Goal: Task Accomplishment & Management: Use online tool/utility

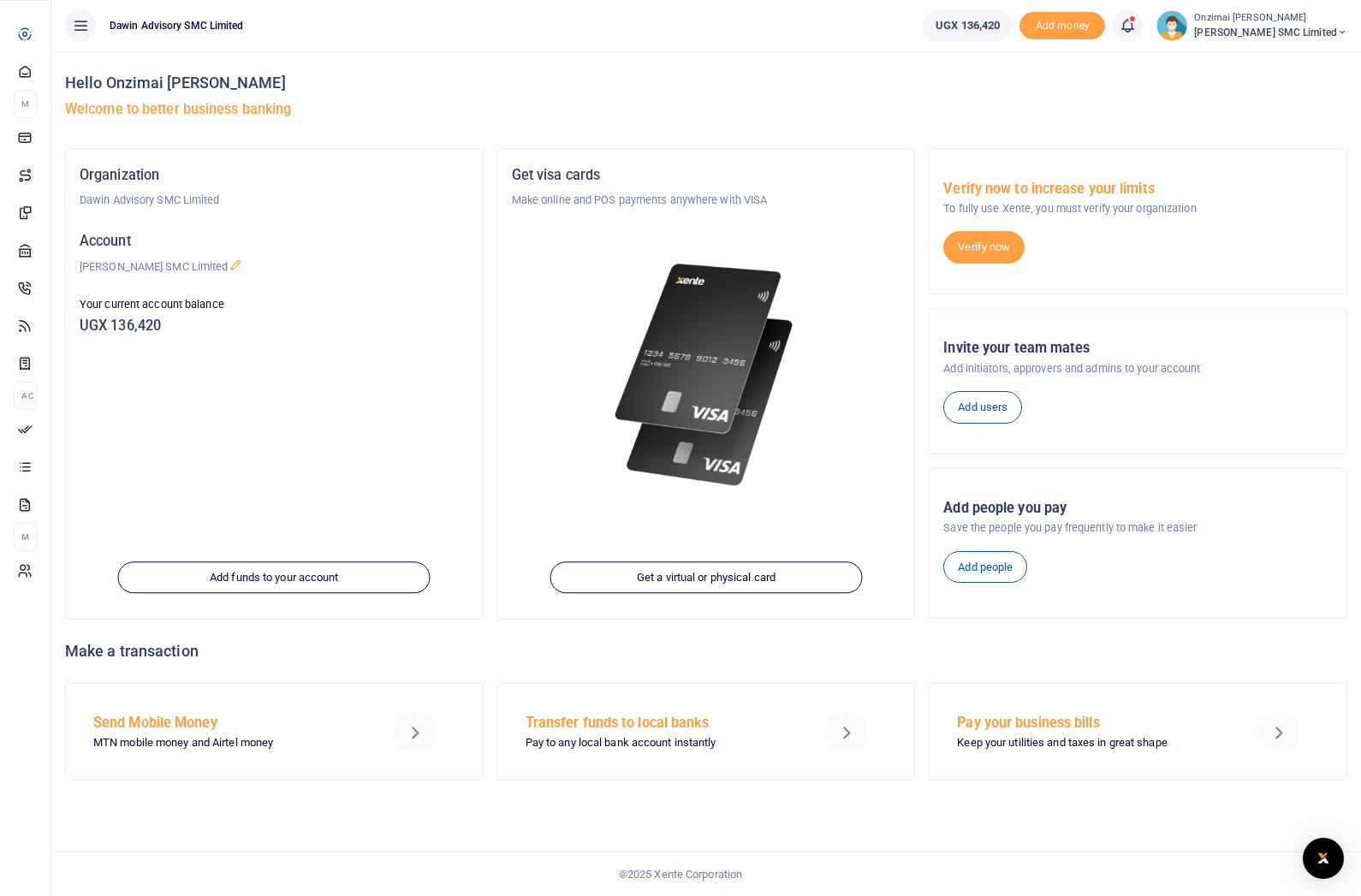
click at [32, 437] on icon at bounding box center [25, 428] width 16 height 16
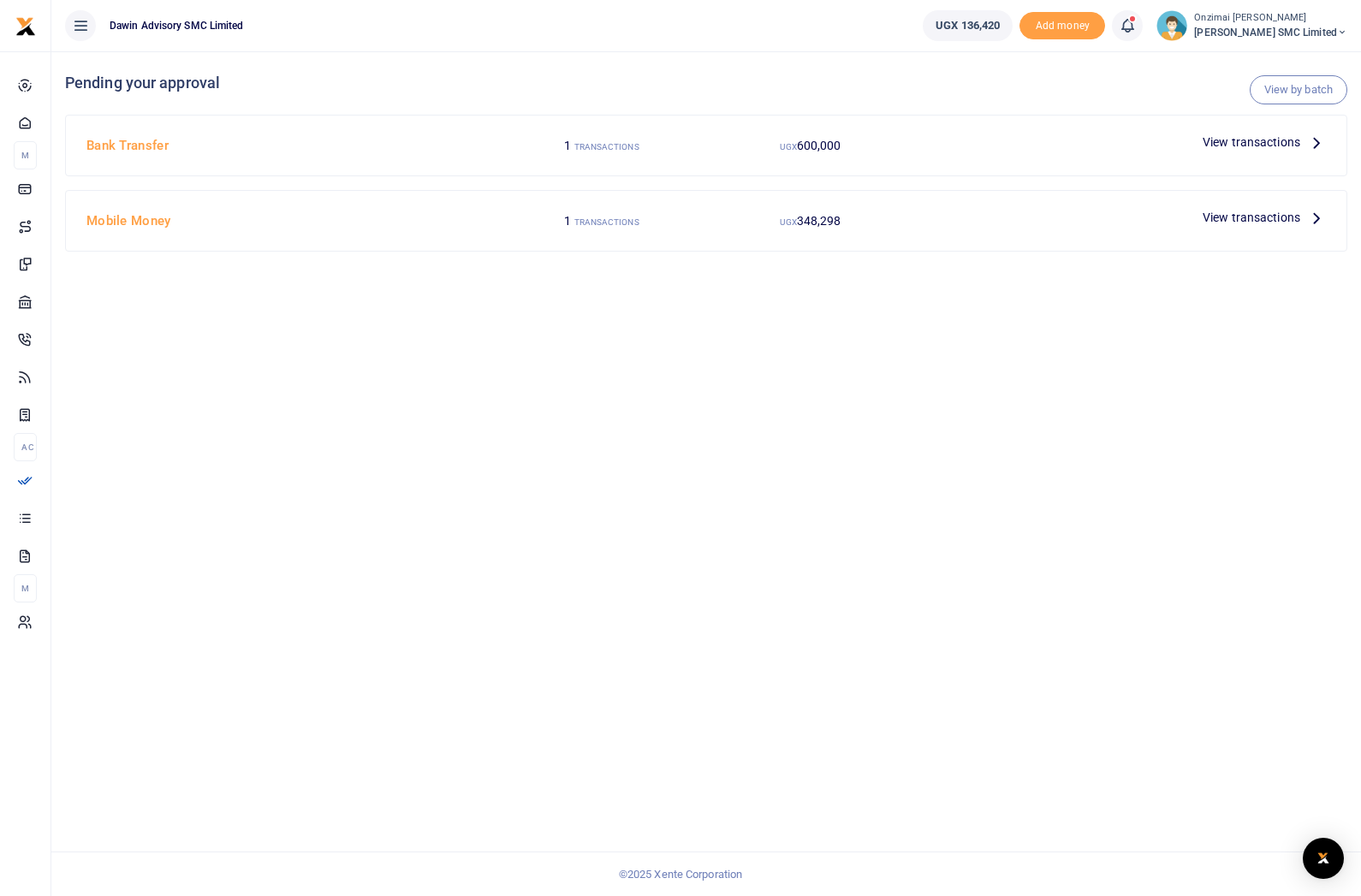
click at [125, 221] on h4 "Mobile Money" at bounding box center [289, 221] width 404 height 18
click at [1222, 213] on span "View transactions" at bounding box center [1251, 217] width 97 height 18
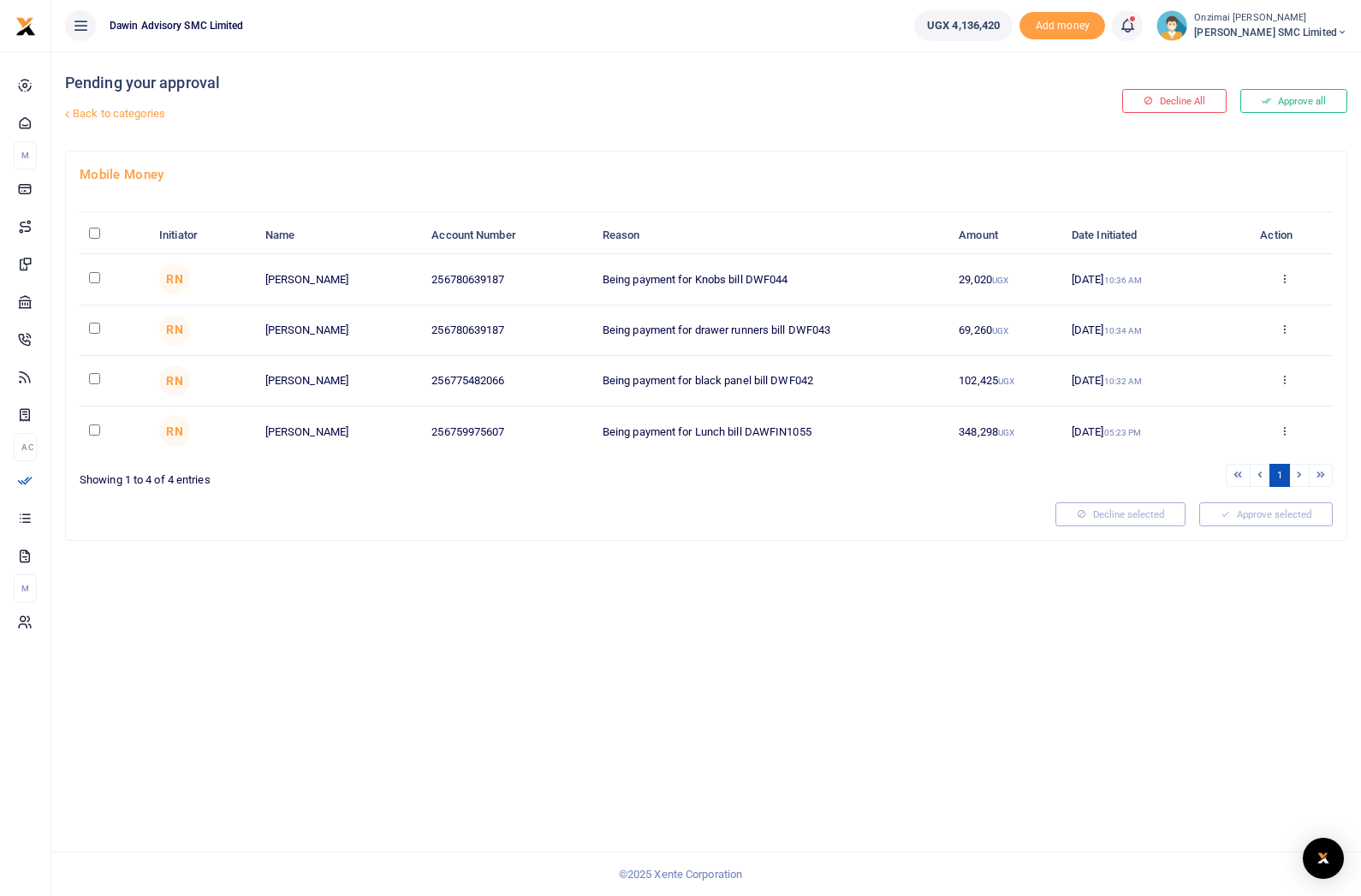
click at [92, 277] on input "checkbox" at bounding box center [95, 278] width 11 height 11
checkbox input "true"
click at [98, 331] on input "checkbox" at bounding box center [95, 328] width 11 height 11
checkbox input "true"
click at [96, 379] on input "checkbox" at bounding box center [95, 379] width 11 height 11
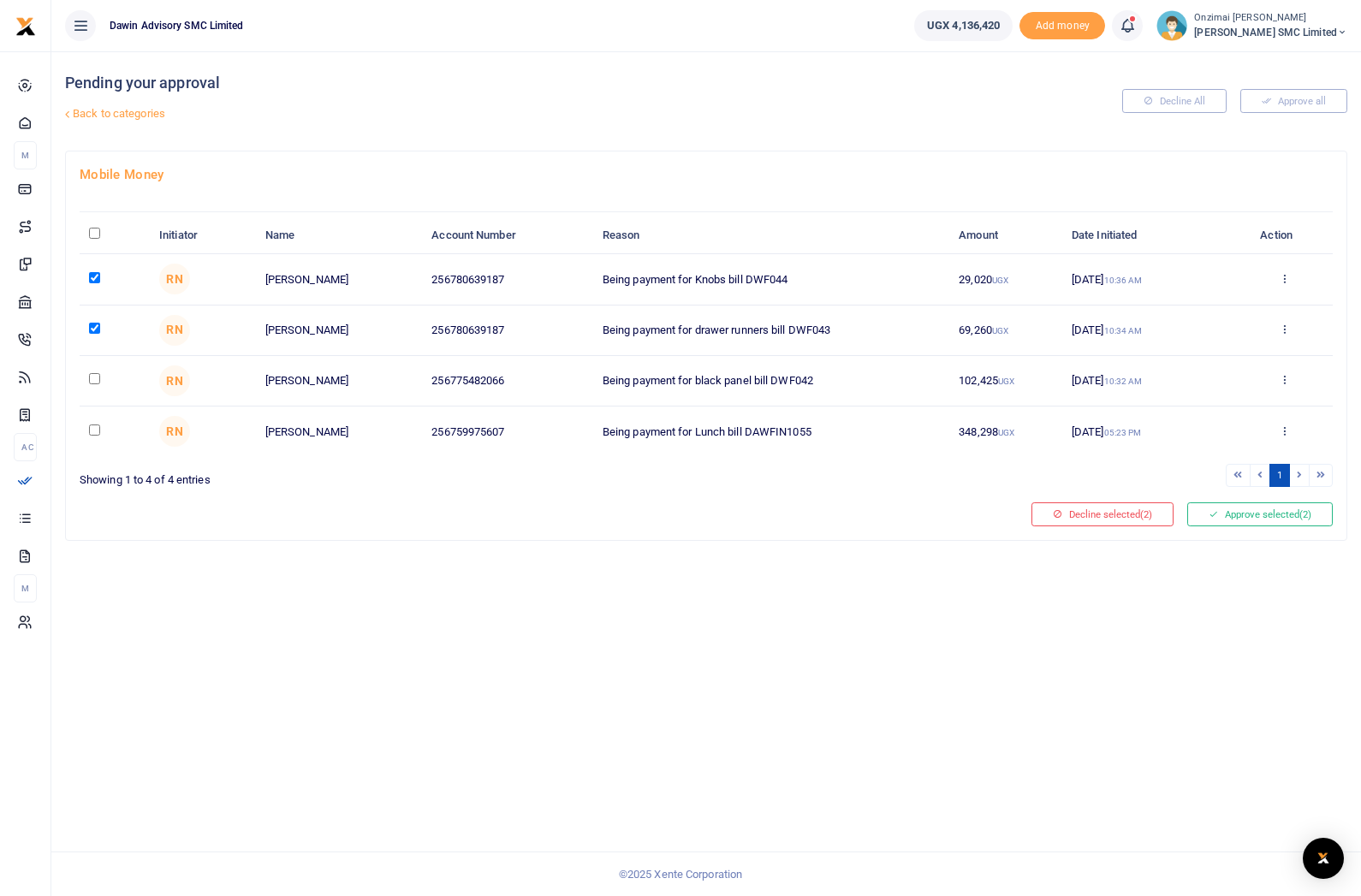
checkbox input "true"
click at [1232, 516] on button "Approve selected (3)" at bounding box center [1260, 515] width 145 height 24
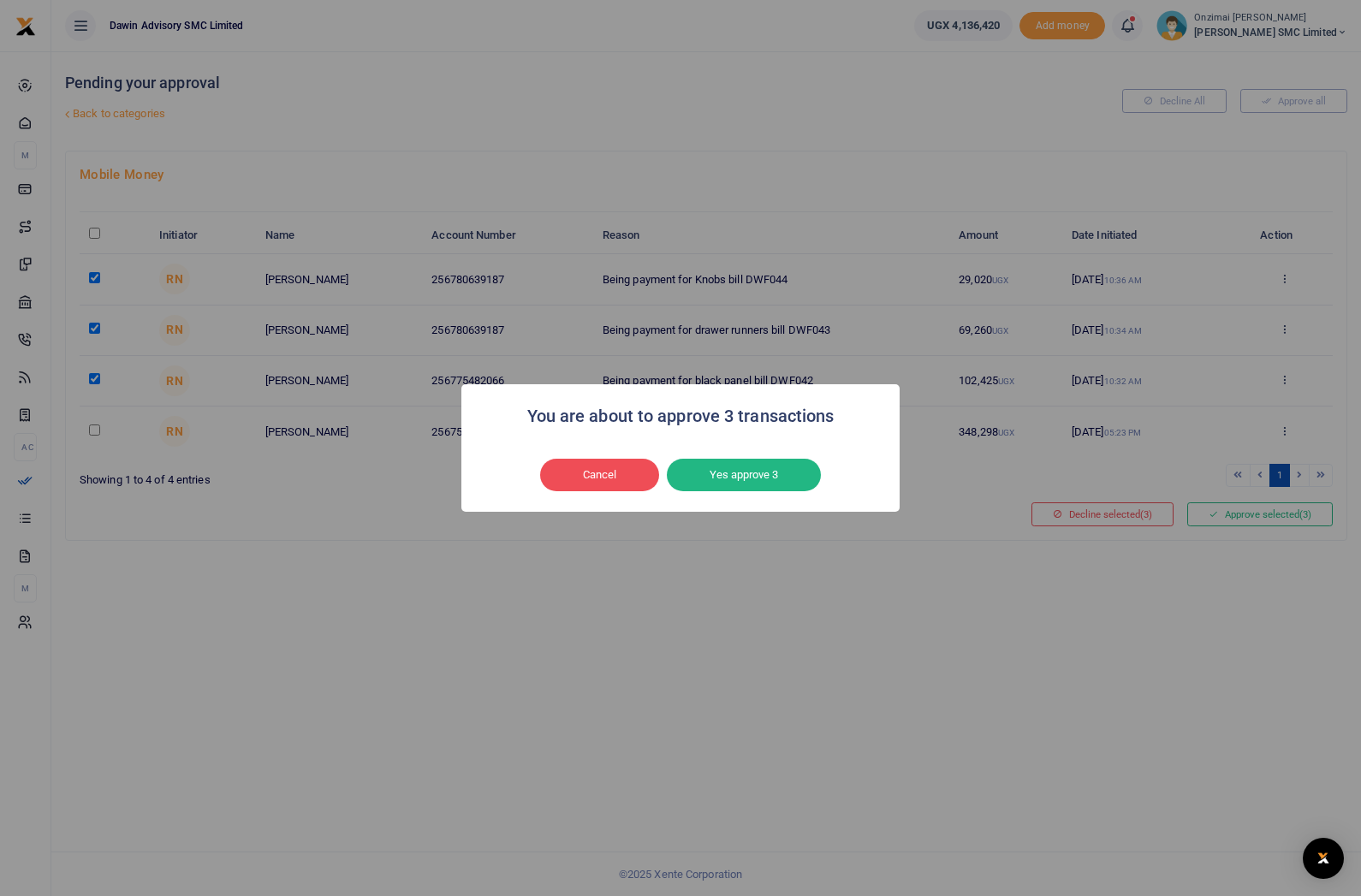
click at [751, 492] on button "Yes approve 3" at bounding box center [743, 474] width 154 height 32
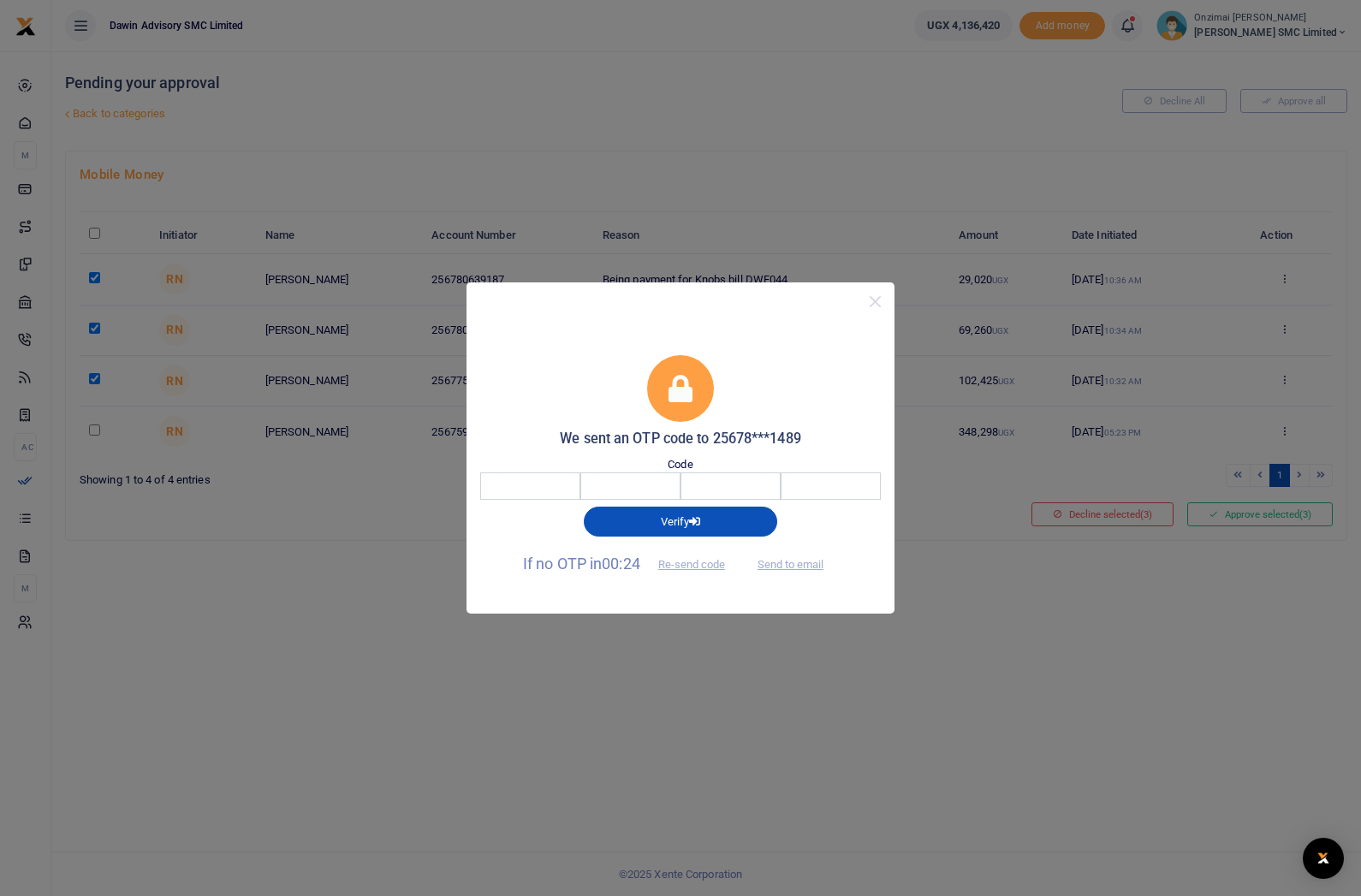
click at [519, 496] on input "number" at bounding box center [709, 486] width 441 height 28
type input "5579"
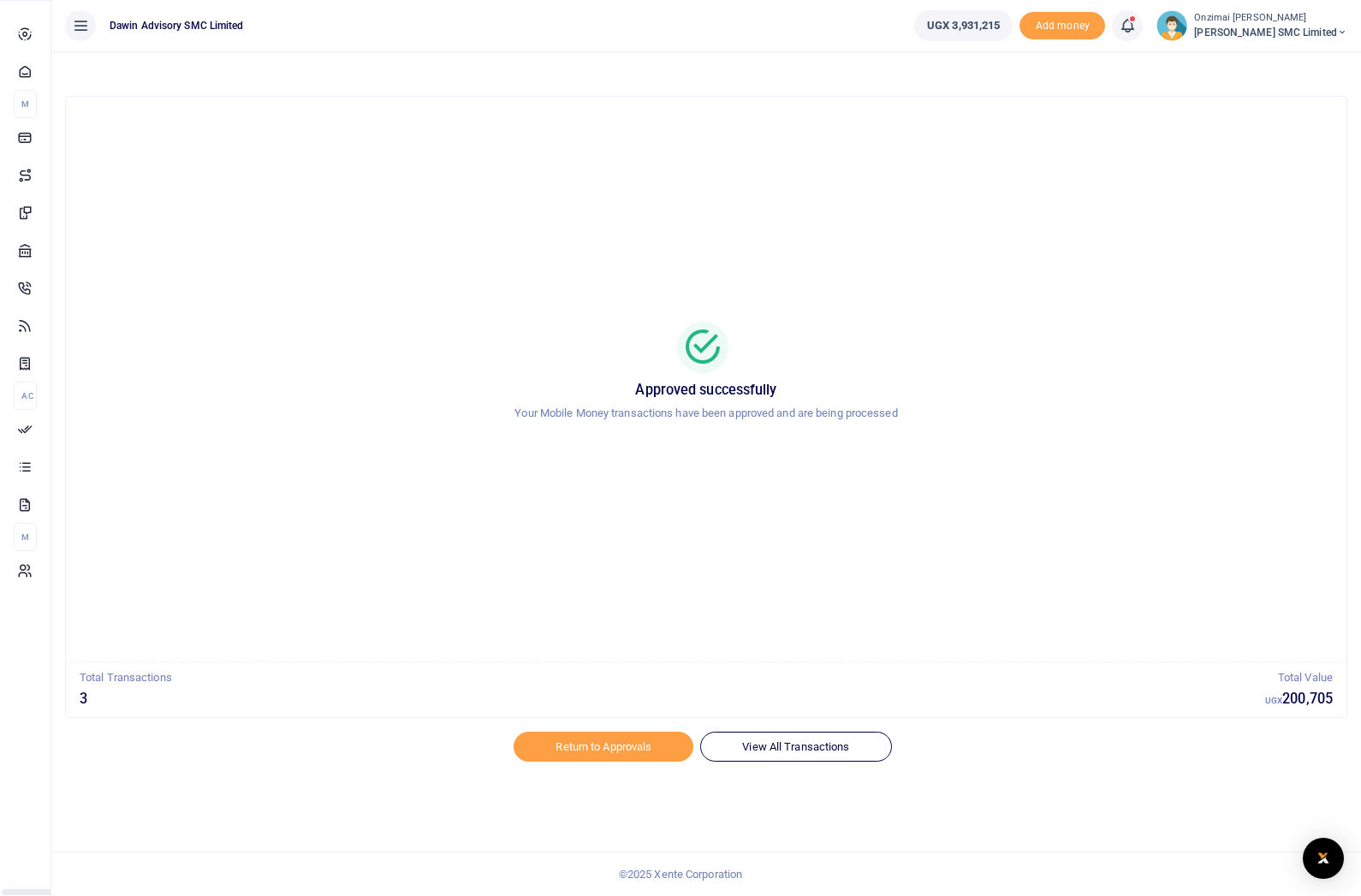
click at [26, 437] on icon at bounding box center [25, 428] width 16 height 16
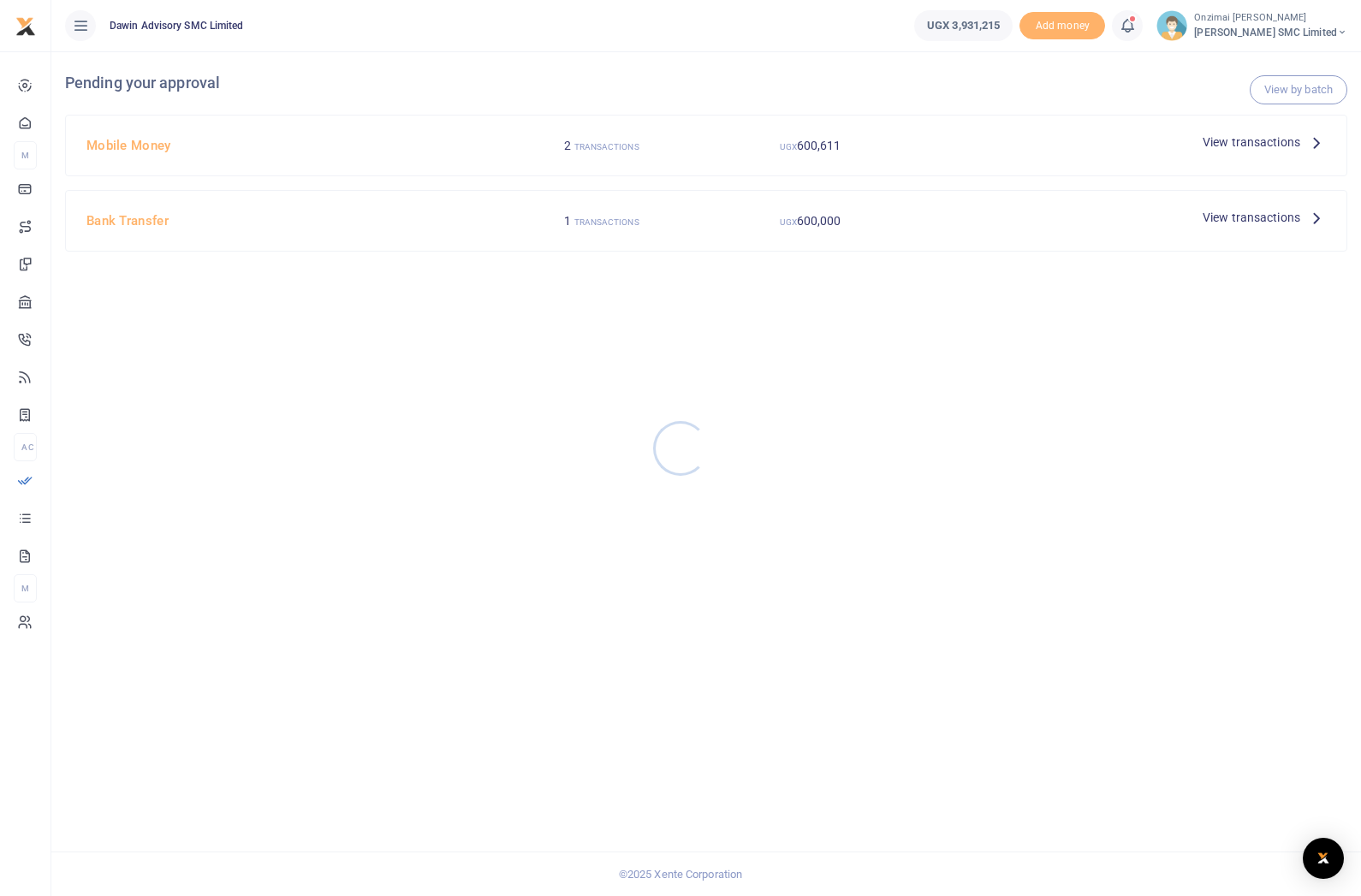
click at [30, 480] on div at bounding box center [680, 448] width 1361 height 896
click at [0, 0] on span "Mobile Money" at bounding box center [0, 0] width 0 height 0
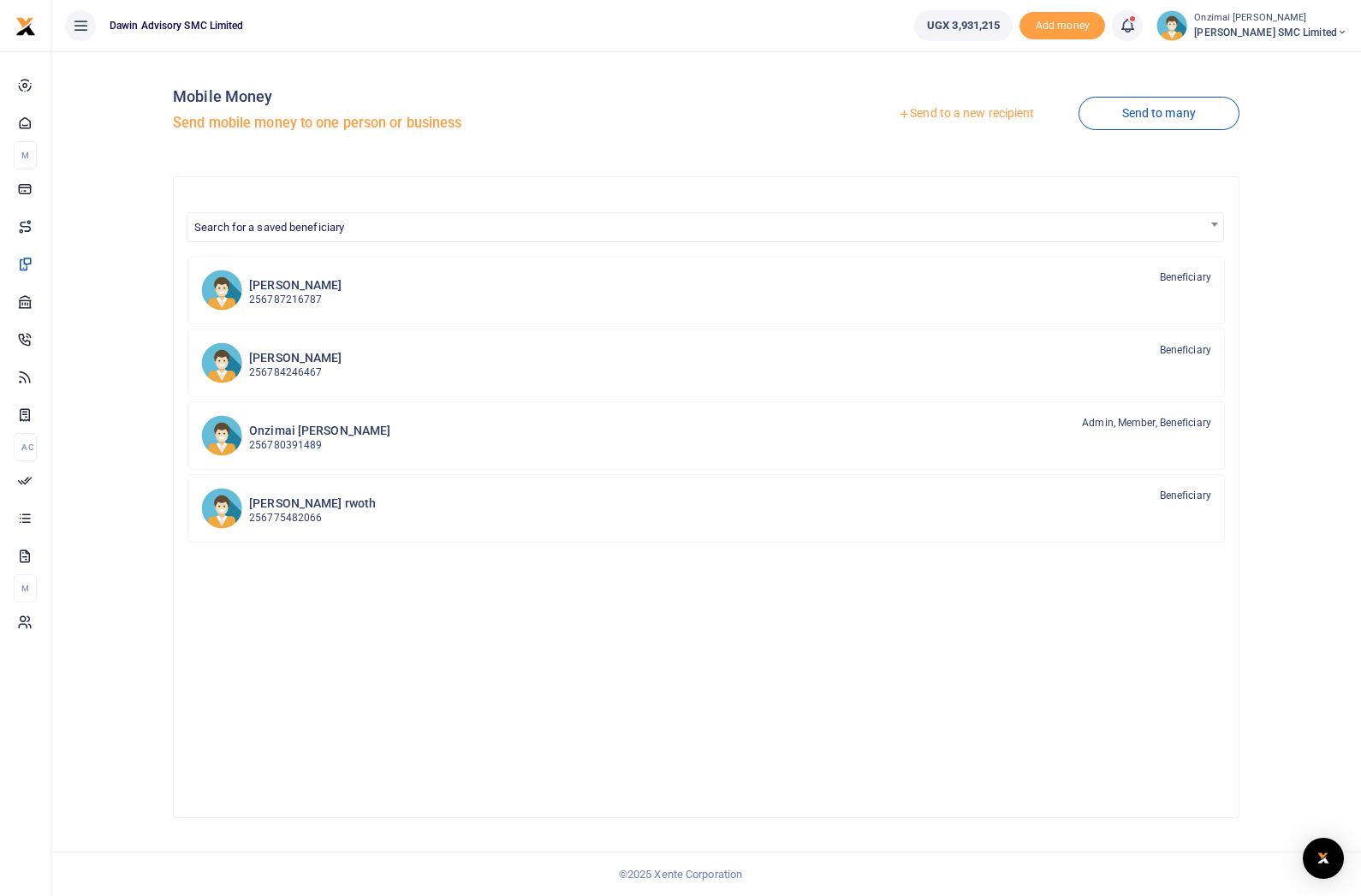
click at [972, 116] on link "Send to a new recipient" at bounding box center [965, 114] width 223 height 31
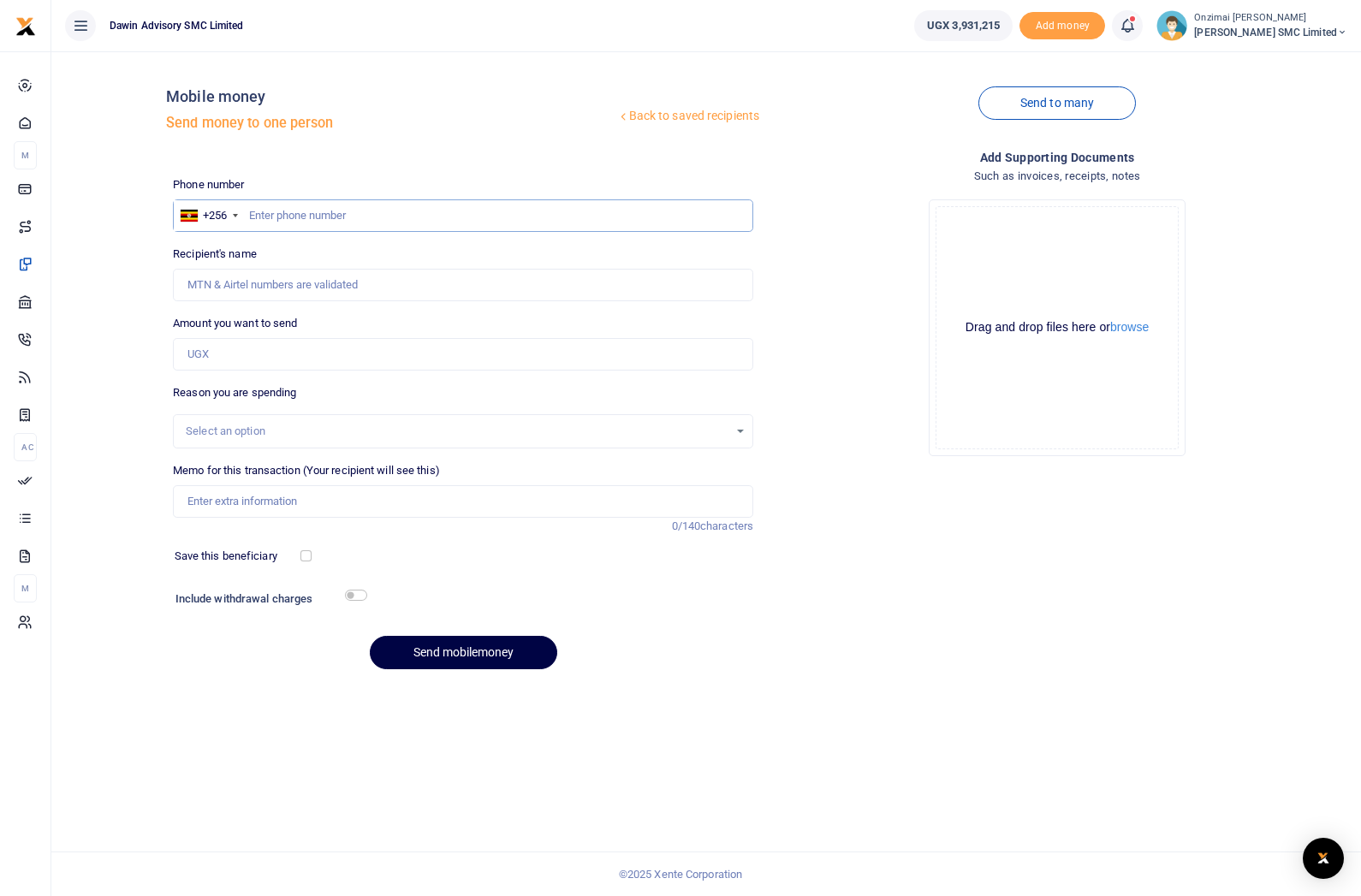
click at [696, 204] on input "text" at bounding box center [462, 215] width 580 height 32
type input "782206387"
type input "[PERSON_NAME]"
type input "782206387"
click at [616, 342] on input "Amount you want to send" at bounding box center [462, 354] width 580 height 32
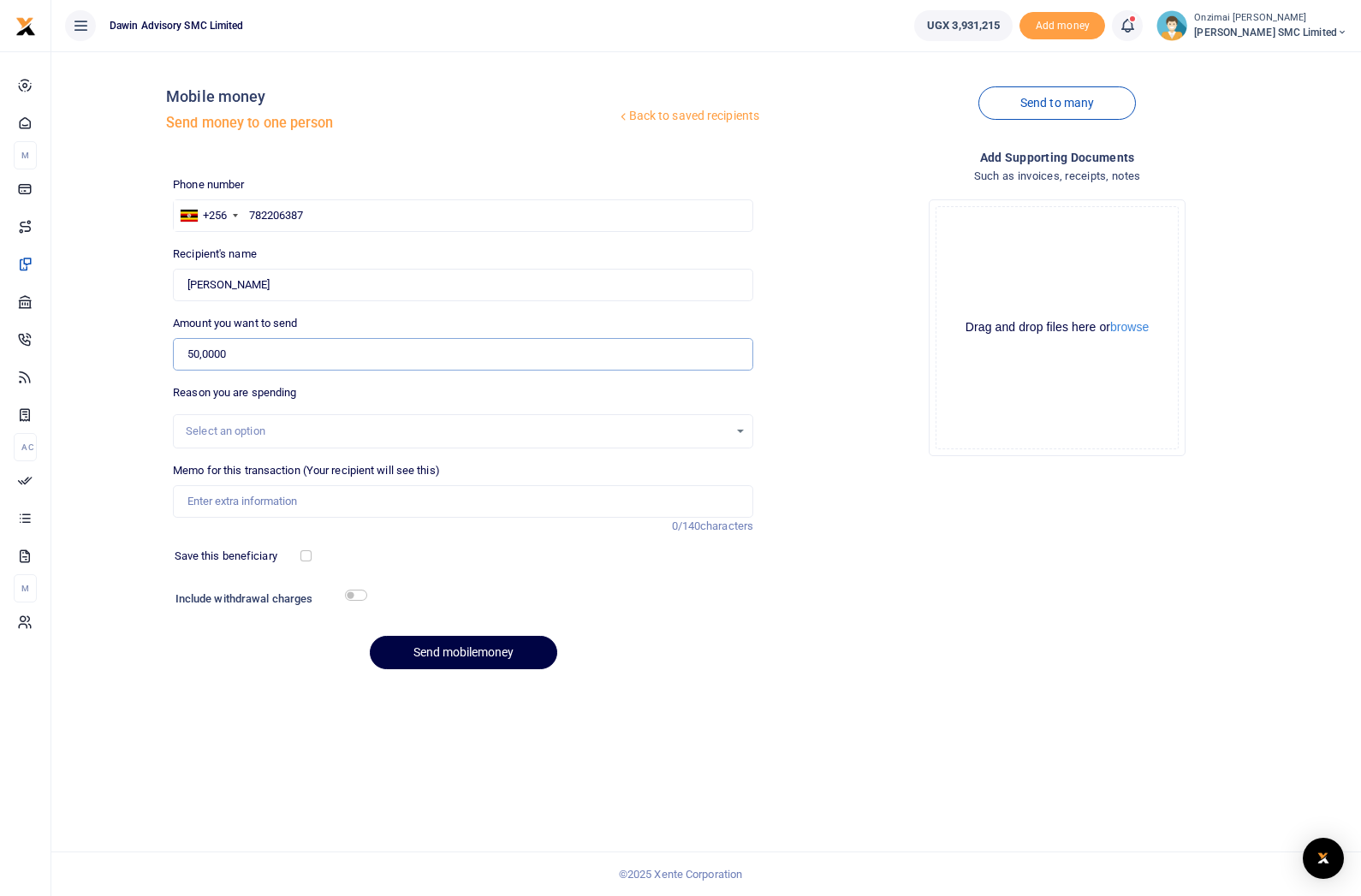
type input "500,000"
click at [593, 428] on select at bounding box center [463, 431] width 579 height 32
click at [729, 442] on select at bounding box center [463, 431] width 579 height 32
click at [665, 442] on select at bounding box center [463, 431] width 579 height 32
click at [626, 513] on input "Memo for this transaction (Your recipient will see this)" at bounding box center [462, 501] width 580 height 32
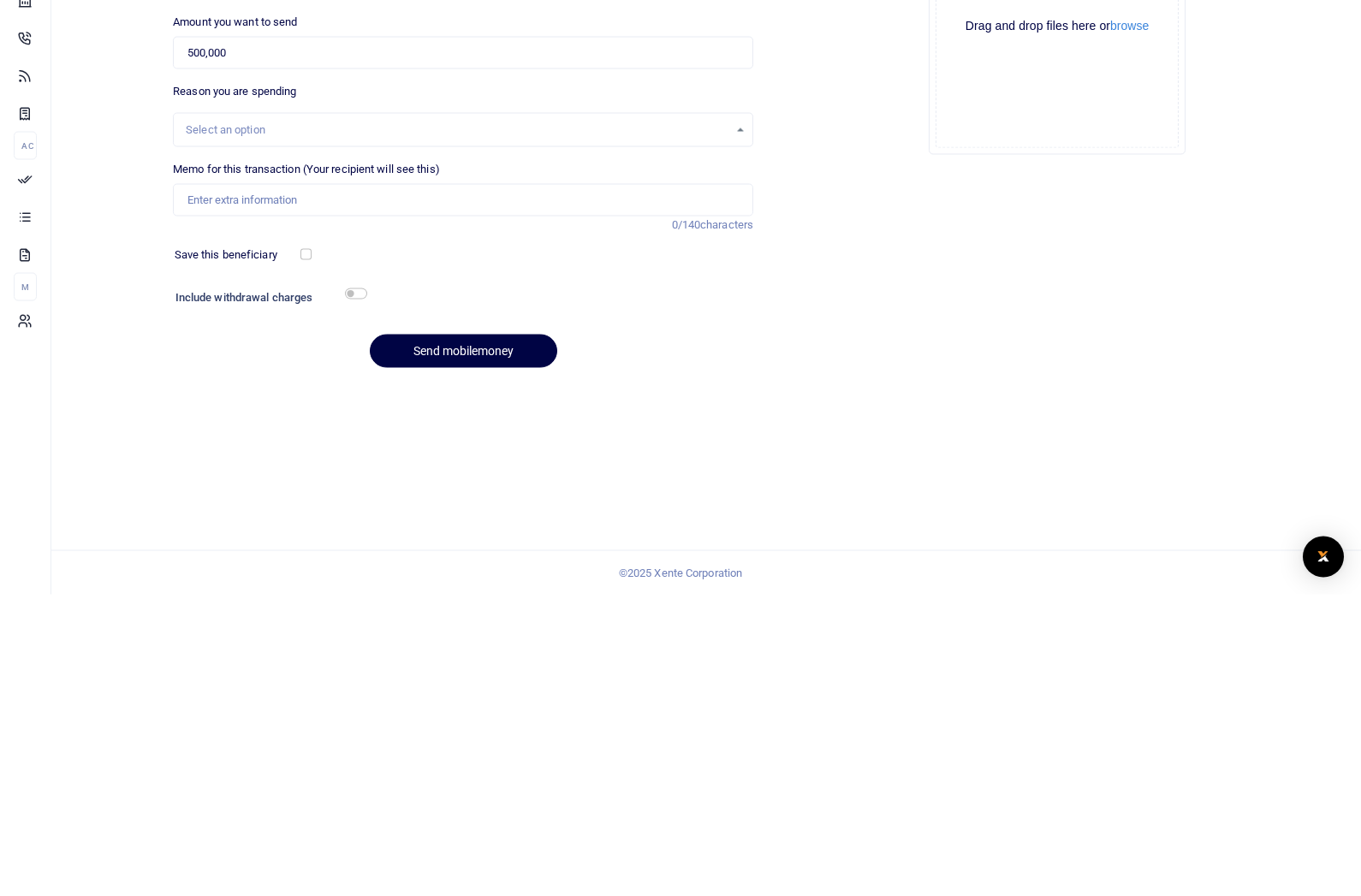
click at [709, 415] on select at bounding box center [463, 431] width 579 height 32
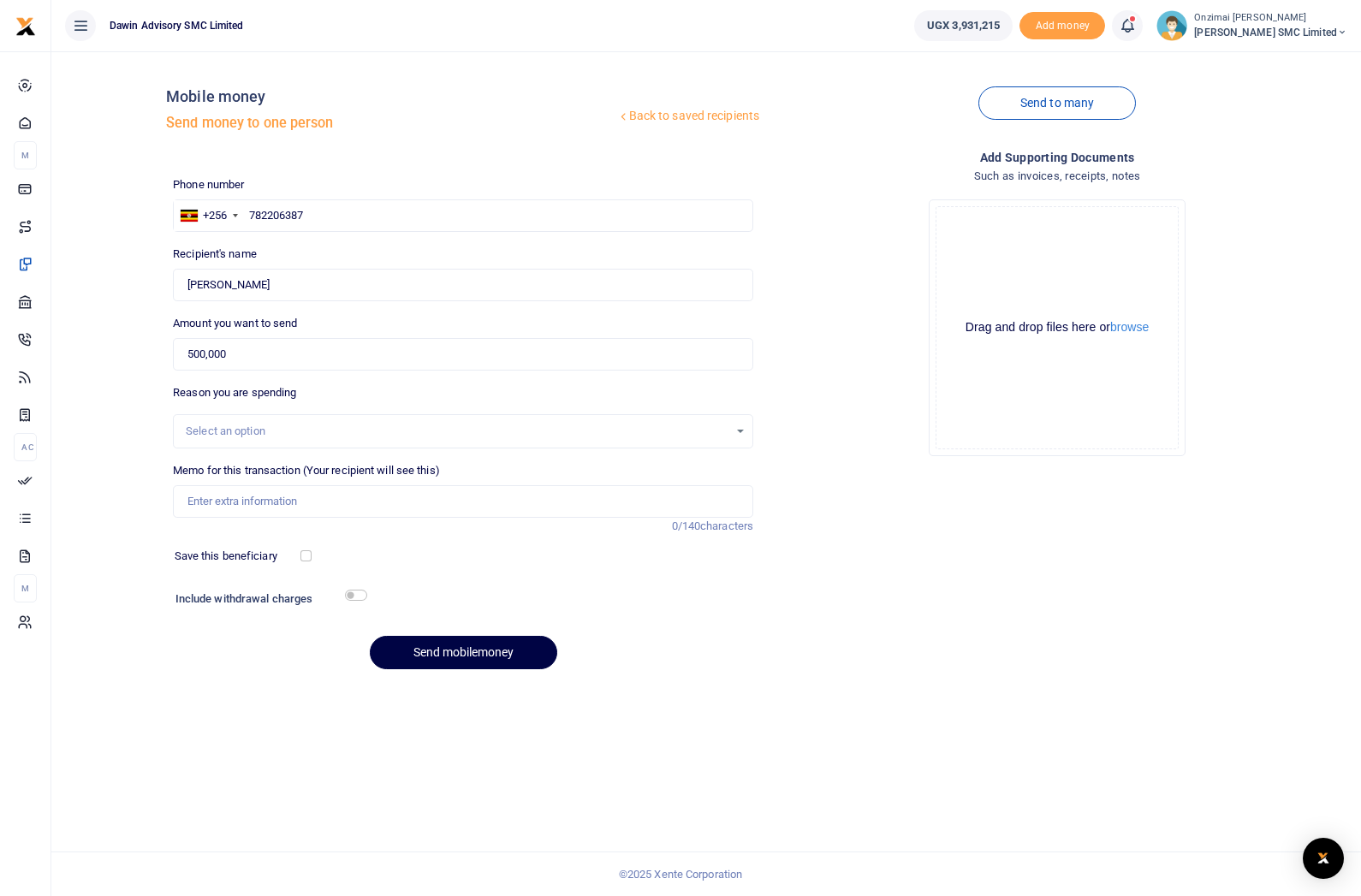
click at [231, 420] on select at bounding box center [463, 431] width 579 height 32
click at [214, 485] on input "Memo for this transaction (Your recipient will see this)" at bounding box center [462, 501] width 580 height 32
type input "Being Payment for Labour Services at Ndugu Nelson project"
click at [1207, 834] on div "Back to saved recipients Mobile money Send money to one person Send to many Pho…" at bounding box center [706, 473] width 1310 height 845
click at [516, 642] on button "Send mobilemoney" at bounding box center [463, 652] width 187 height 33
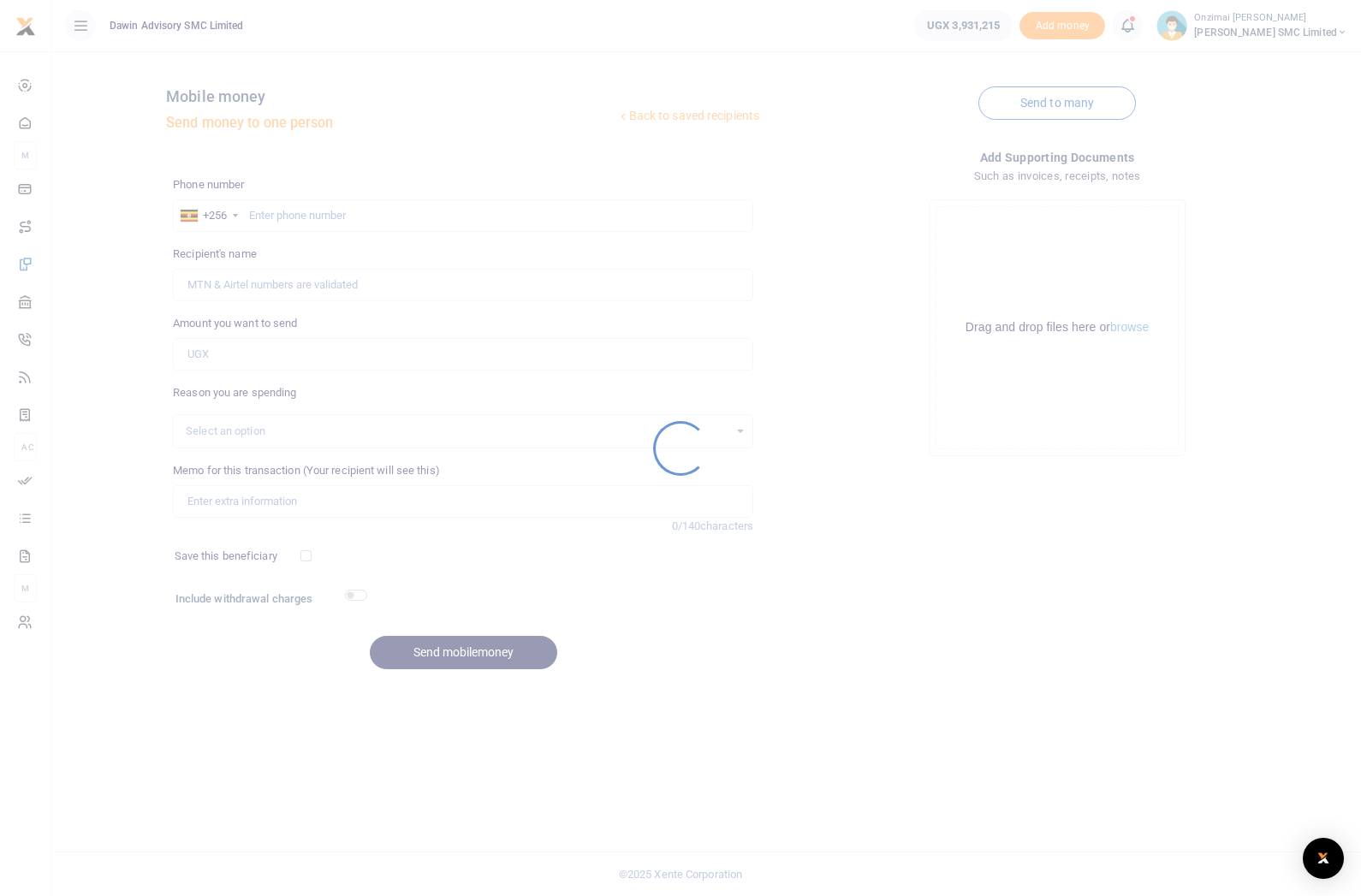
scroll to position [21, 0]
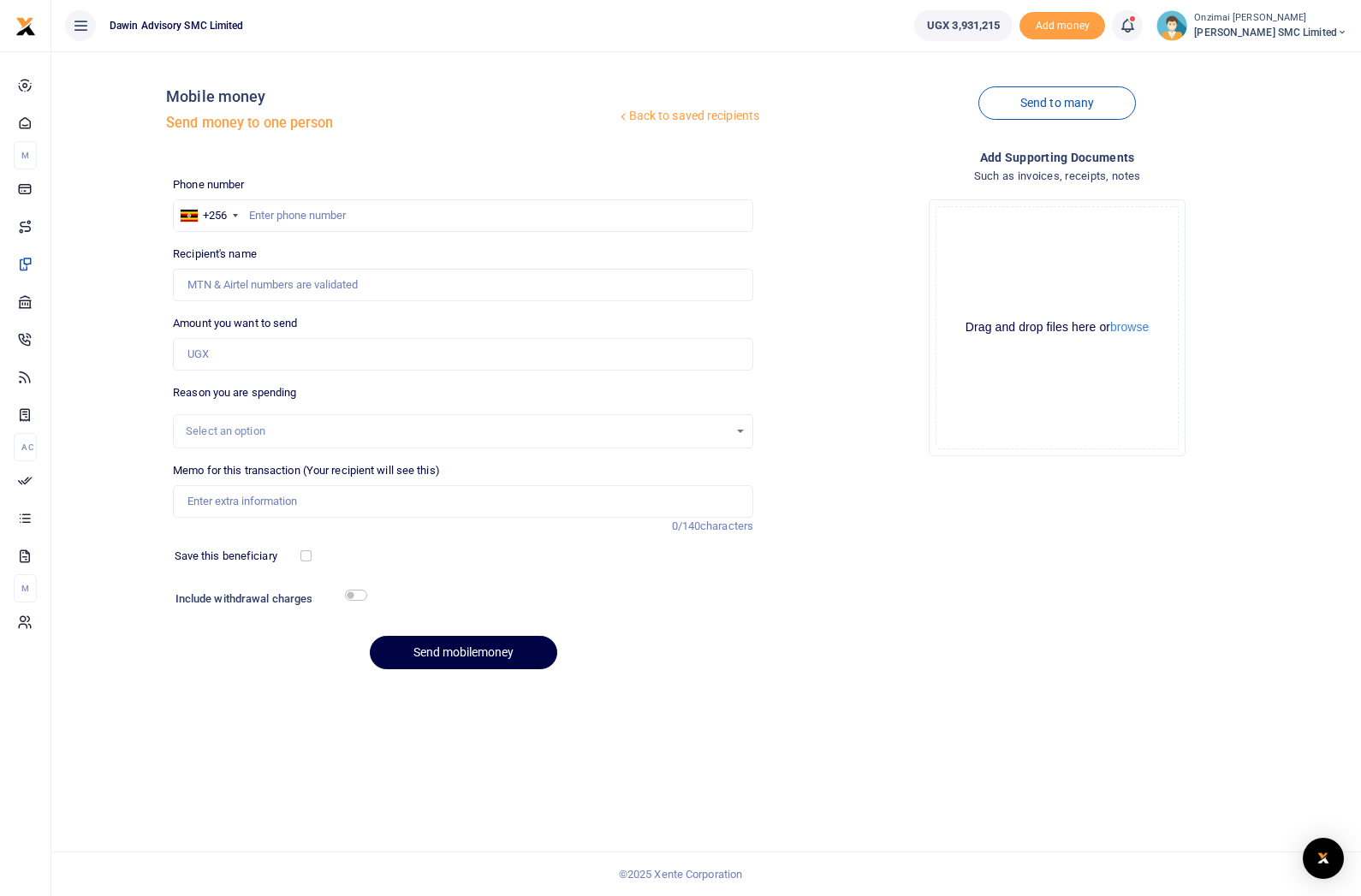
click at [13, 480] on div "Start Dashboard M ake Payments Cards Xente Transfers Mobile Money Banks Airtime…" at bounding box center [25, 353] width 51 height 602
click at [0, 0] on span "Mobile Money" at bounding box center [0, 0] width 0 height 0
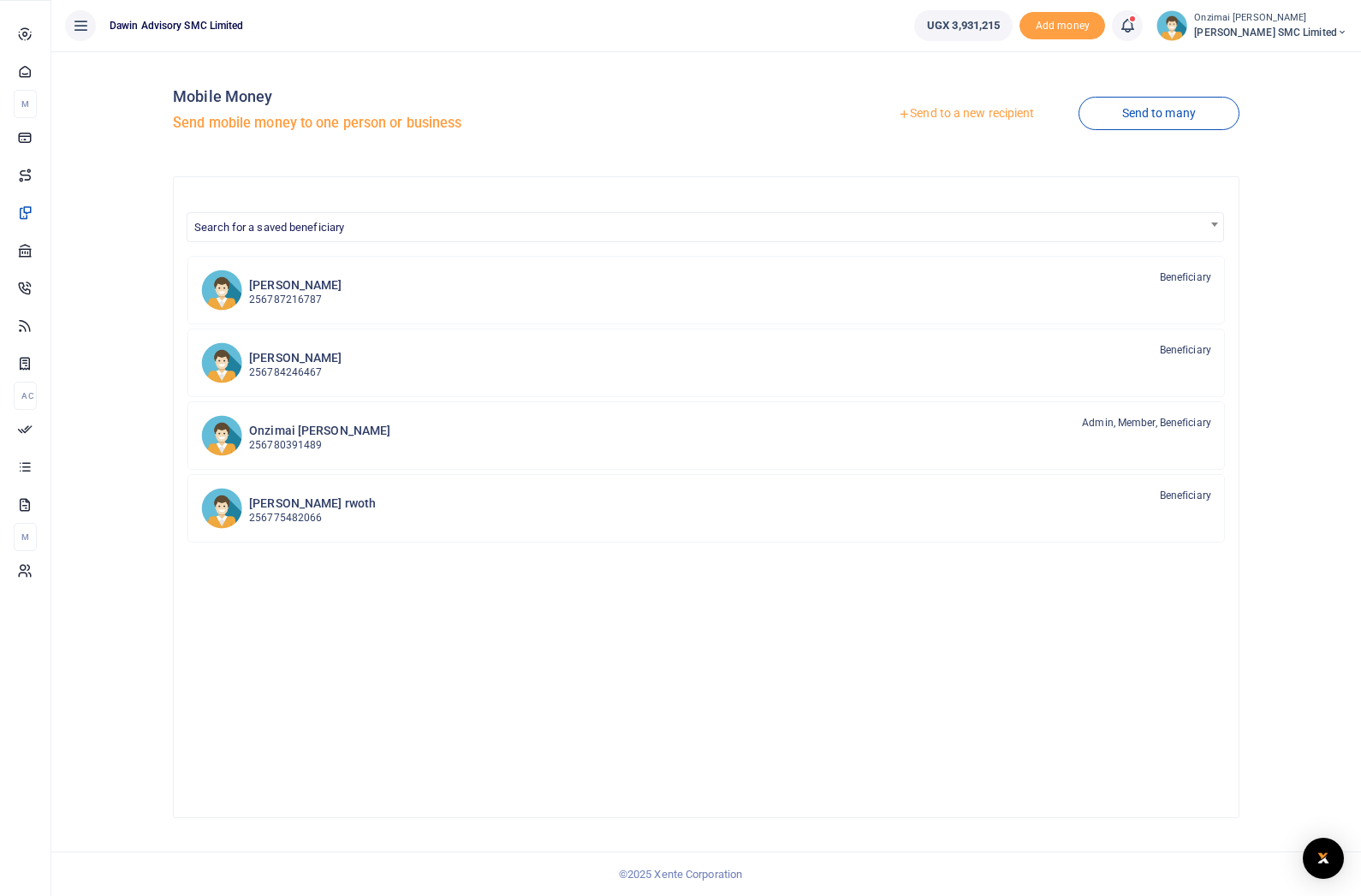
click at [0, 0] on span "Approvals" at bounding box center [0, 0] width 0 height 0
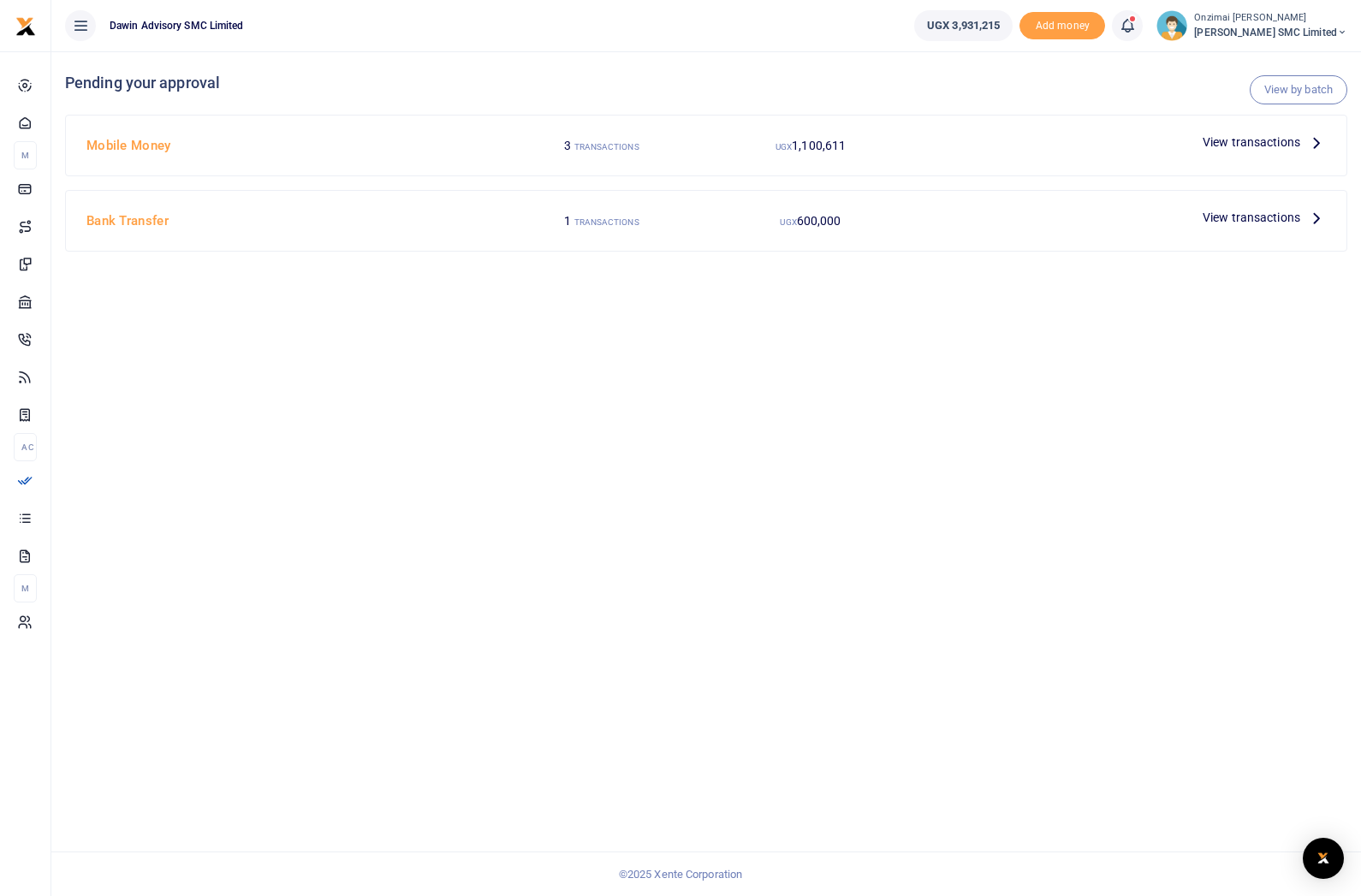
click at [1284, 145] on span "View transactions" at bounding box center [1251, 142] width 97 height 18
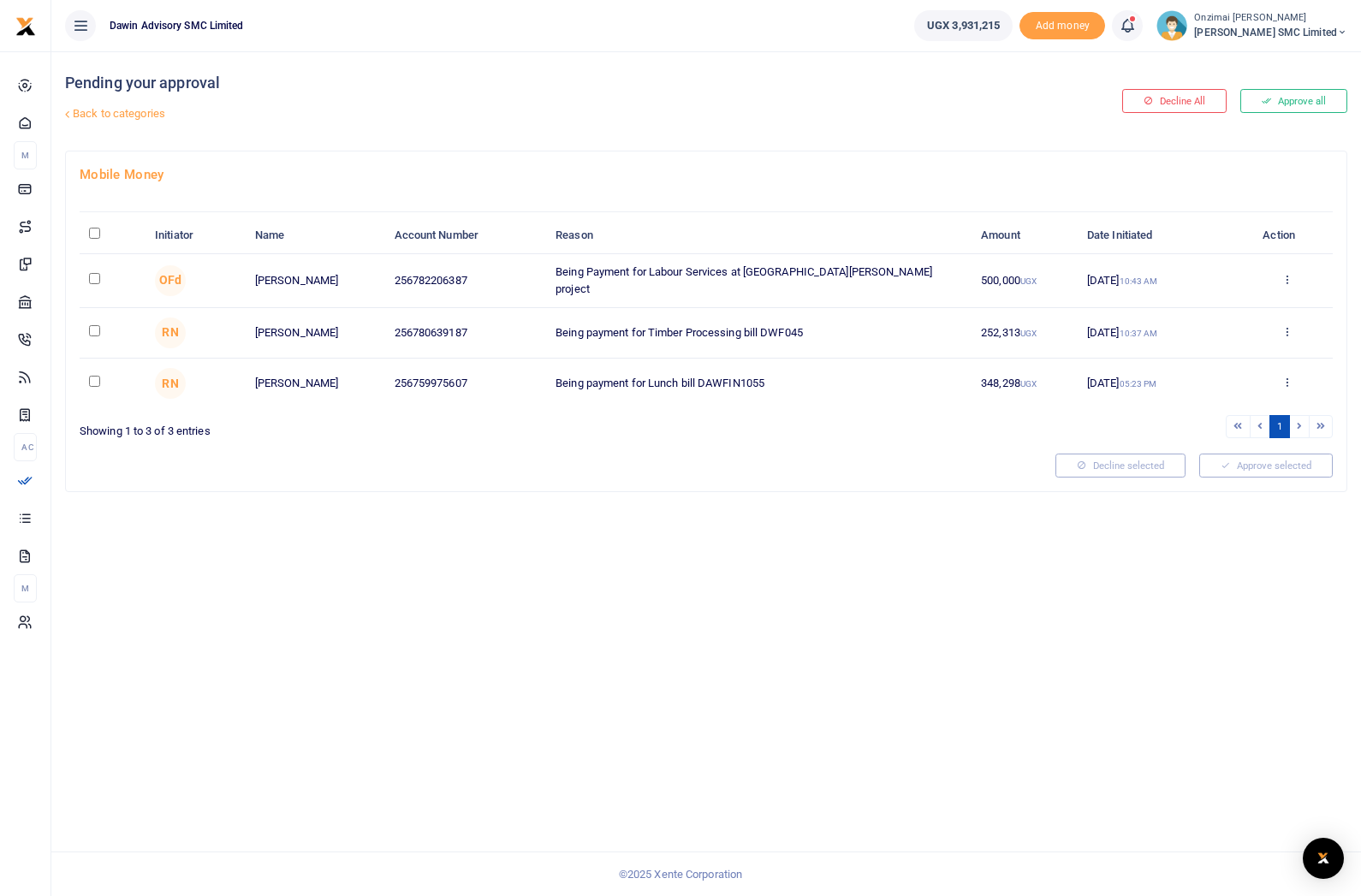
click at [100, 275] on input "checkbox" at bounding box center [95, 278] width 11 height 11
checkbox input "true"
click at [108, 325] on td at bounding box center [113, 333] width 66 height 51
click at [100, 329] on input "checkbox" at bounding box center [95, 331] width 11 height 11
checkbox input "true"
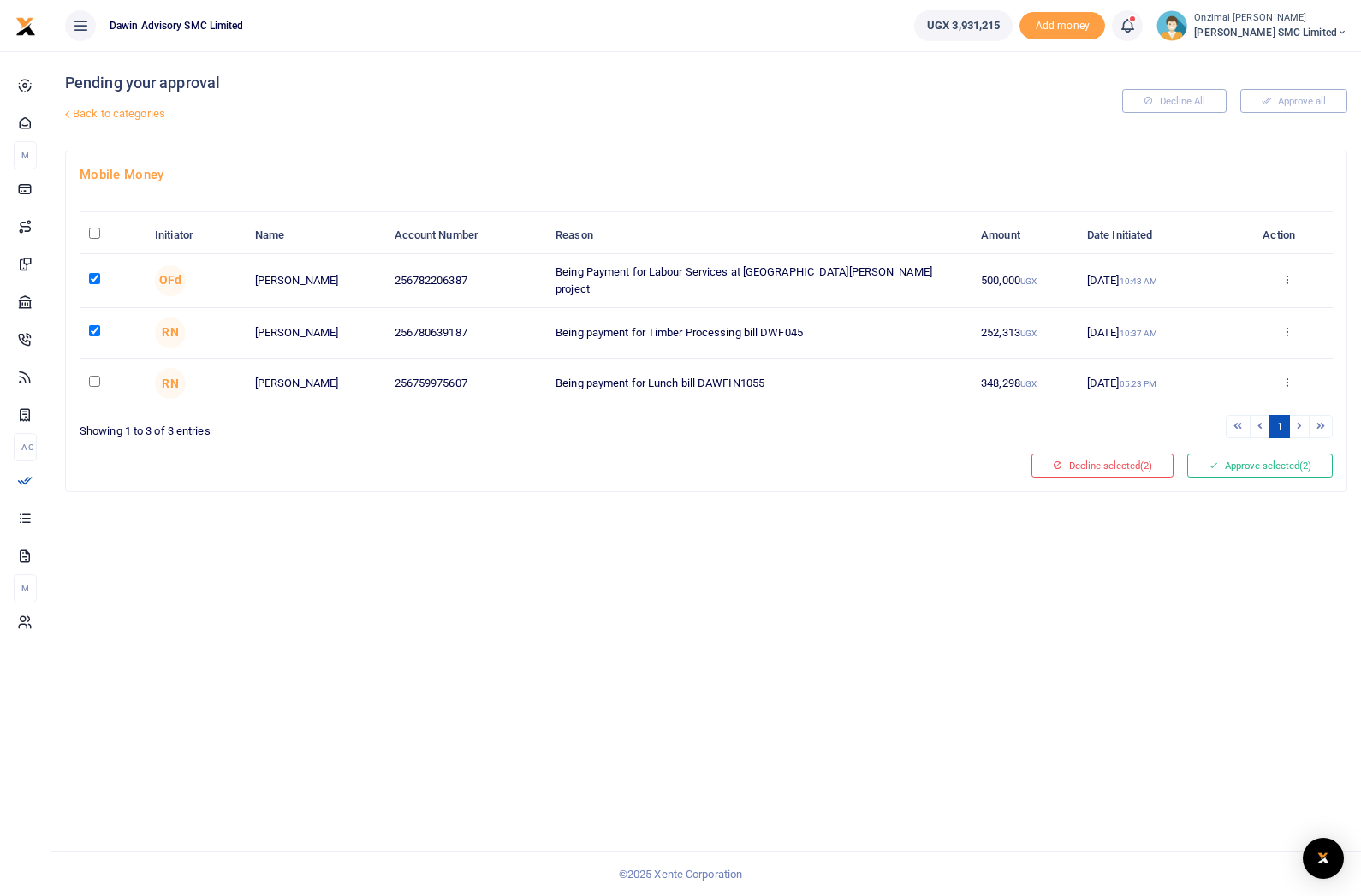
click at [1219, 472] on button "Approve selected (2)" at bounding box center [1260, 466] width 145 height 24
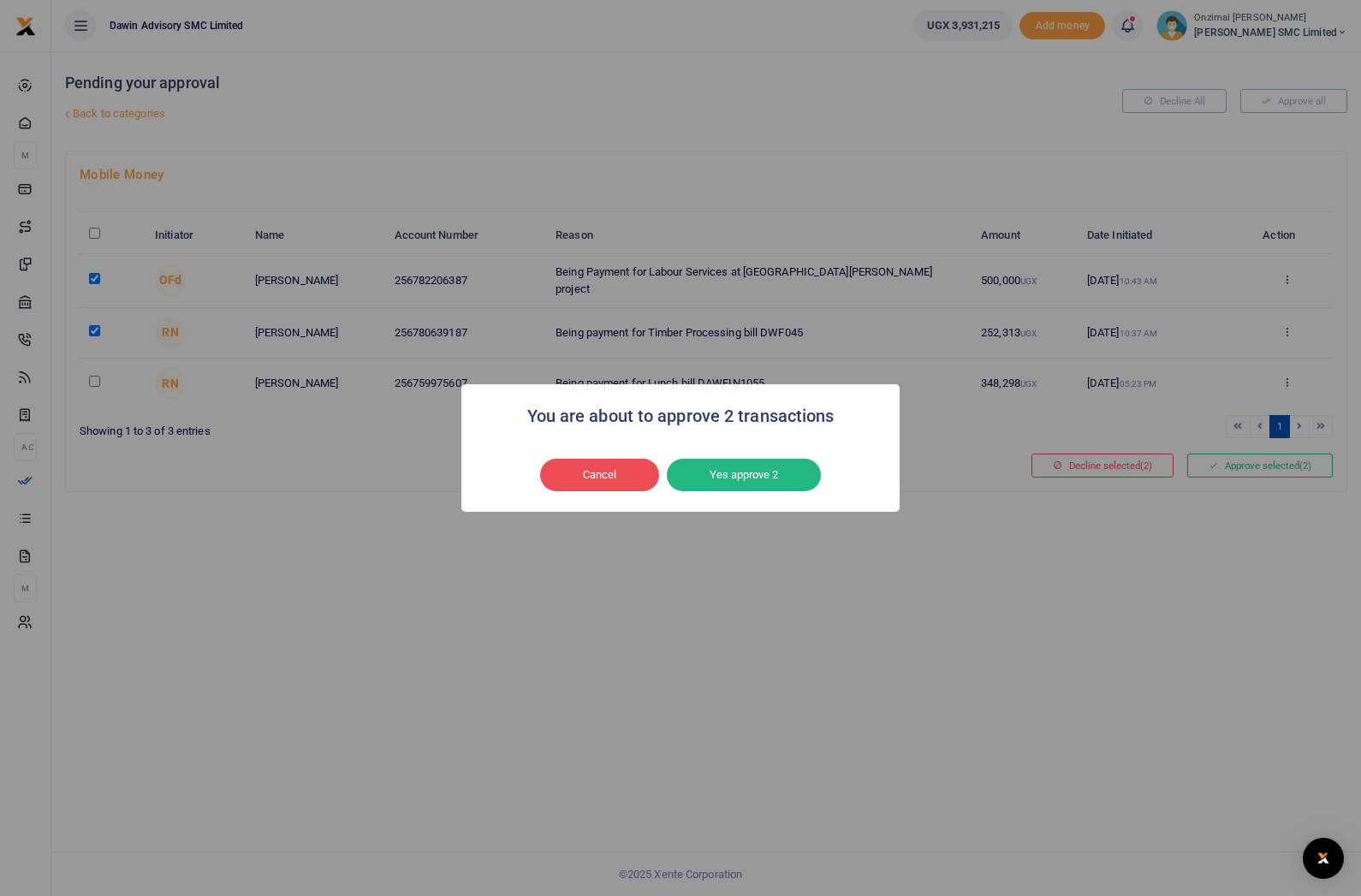
click at [797, 491] on button "Yes approve 2" at bounding box center [743, 474] width 154 height 32
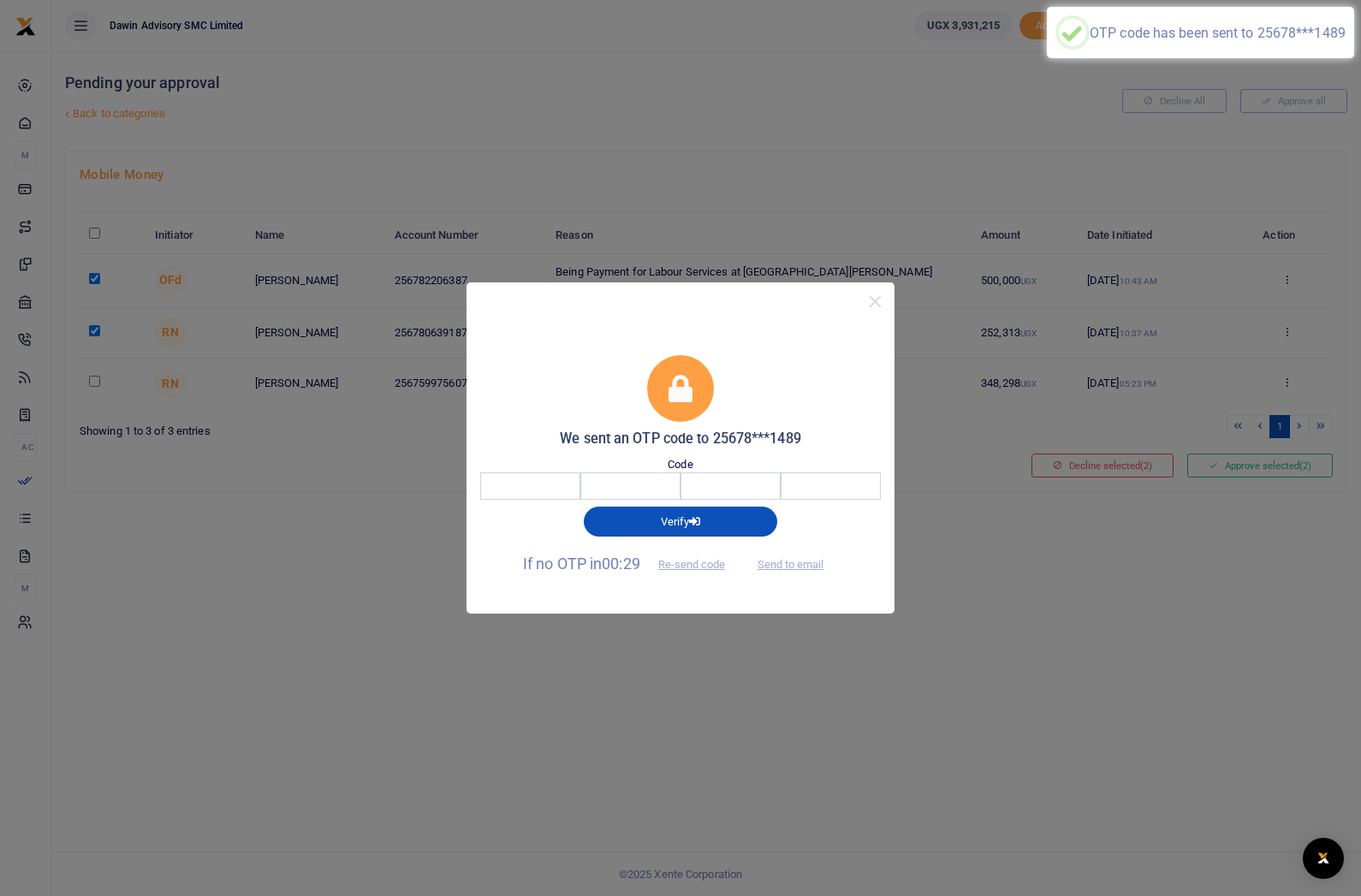
click at [542, 481] on input "number" at bounding box center [709, 486] width 441 height 28
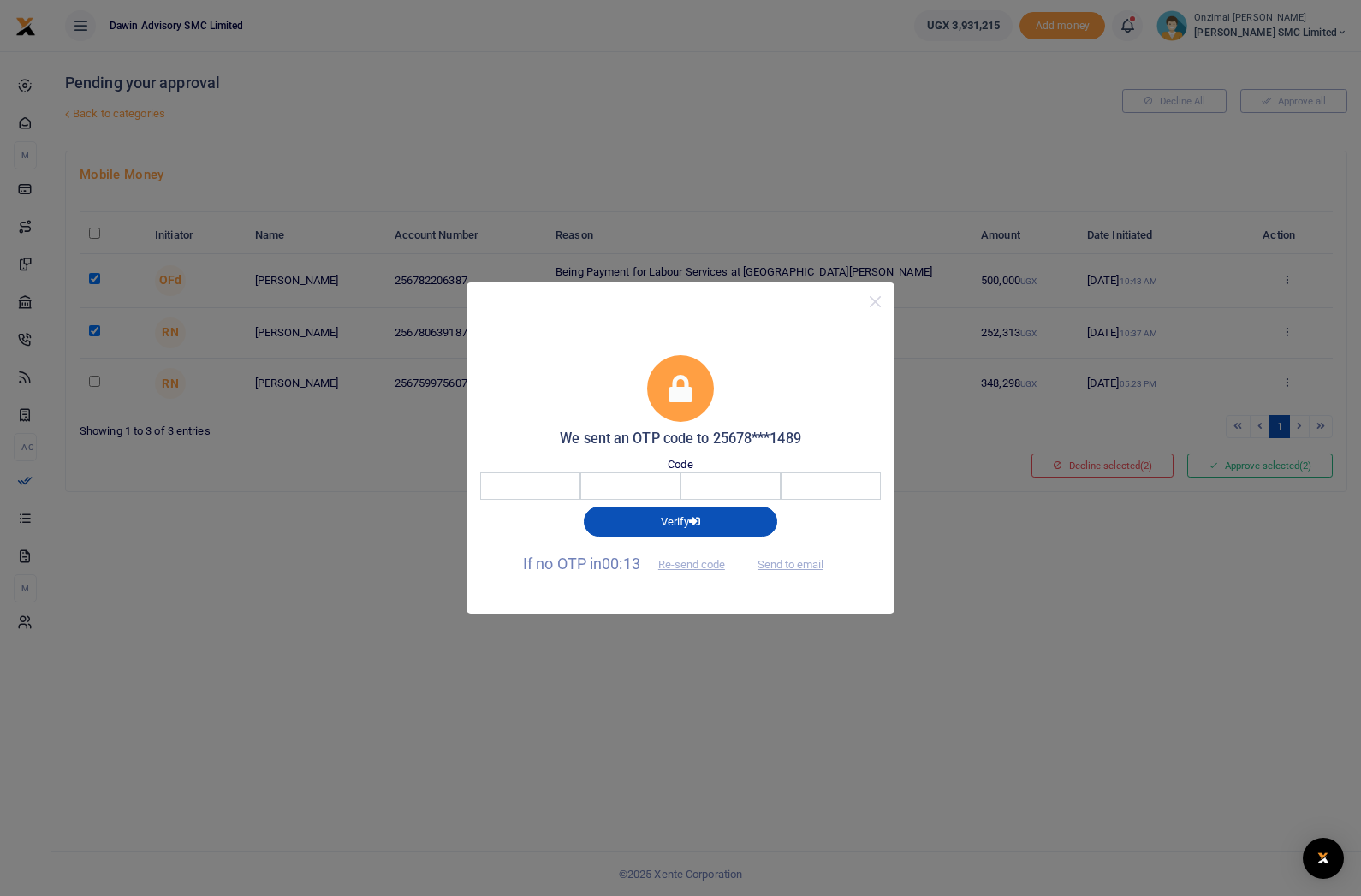
click at [549, 482] on input "number" at bounding box center [709, 486] width 441 height 28
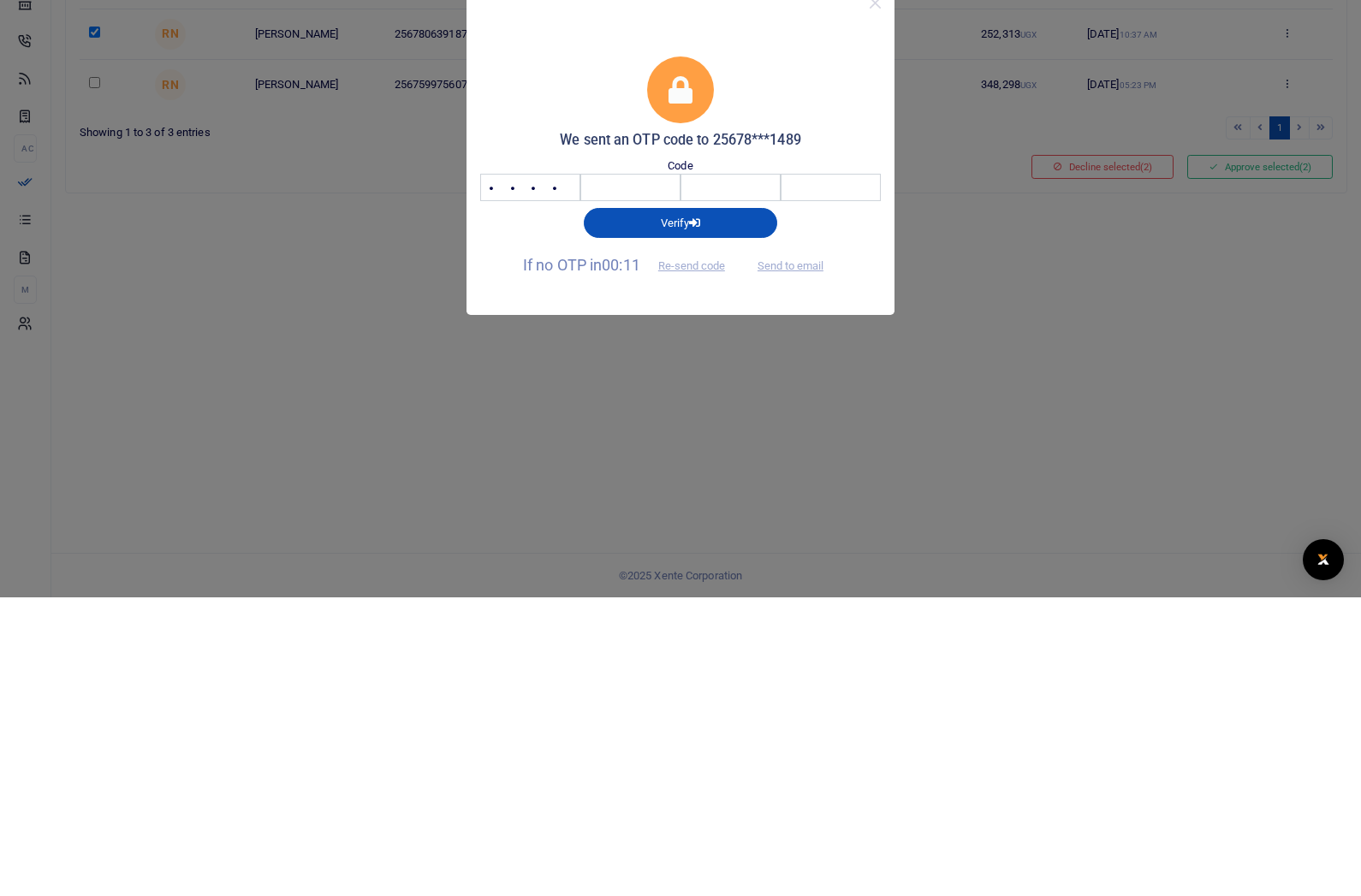
type input "7411"
